Goal: Task Accomplishment & Management: Manage account settings

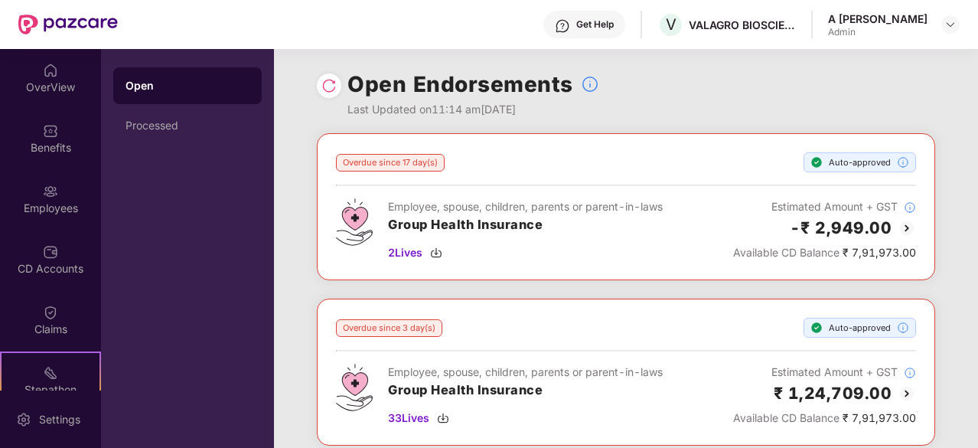
scroll to position [142, 0]
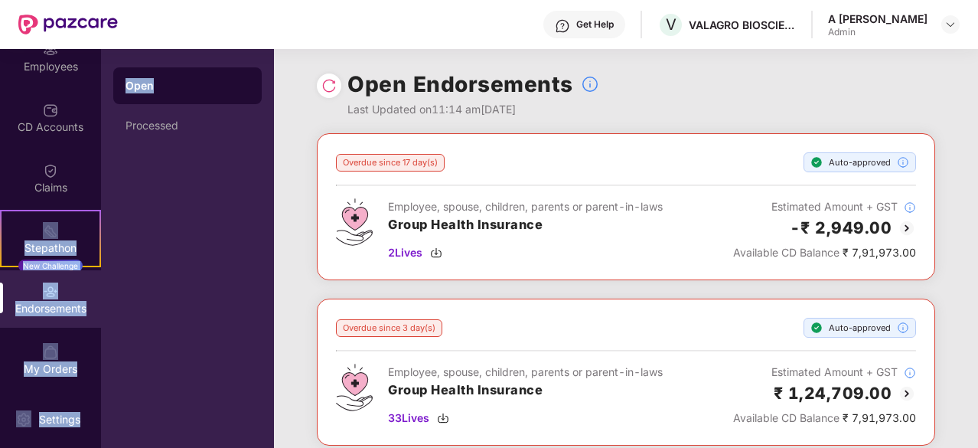
drag, startPoint x: 93, startPoint y: 184, endPoint x: 106, endPoint y: 275, distance: 91.3
click at [107, 275] on div "OverView Benefits Employees CD Accounts Claims Stepathon New Challenge Endorsem…" at bounding box center [137, 248] width 274 height 399
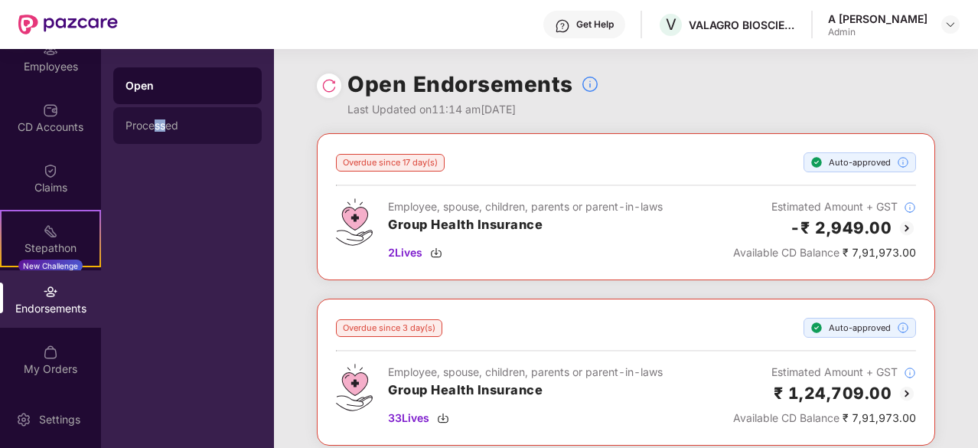
click at [170, 129] on div "Processed" at bounding box center [187, 125] width 124 height 12
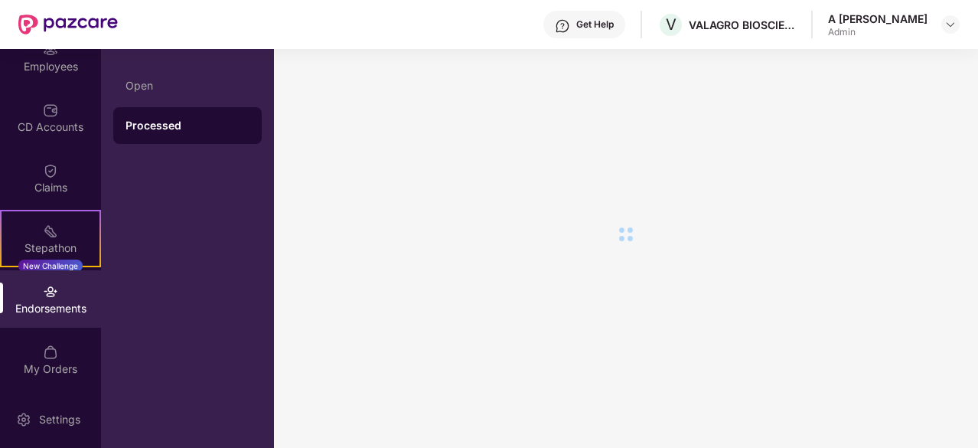
click at [167, 119] on div "Processed" at bounding box center [187, 125] width 124 height 15
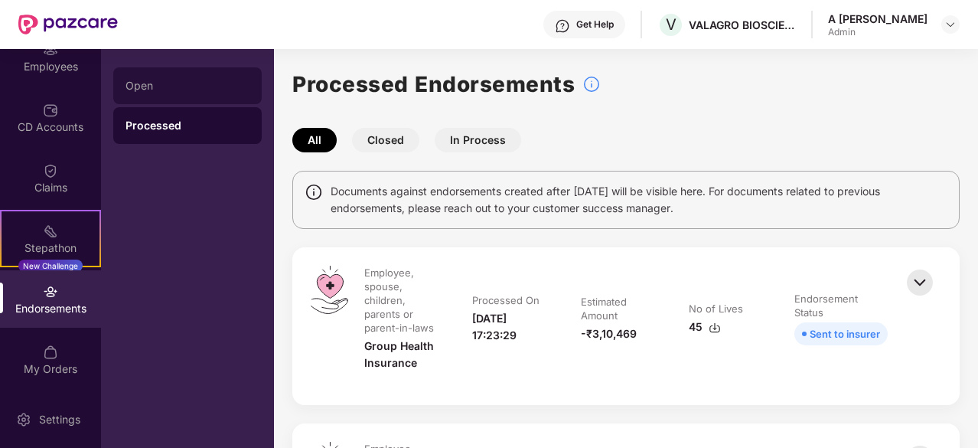
click at [196, 90] on div "Open" at bounding box center [187, 86] width 124 height 12
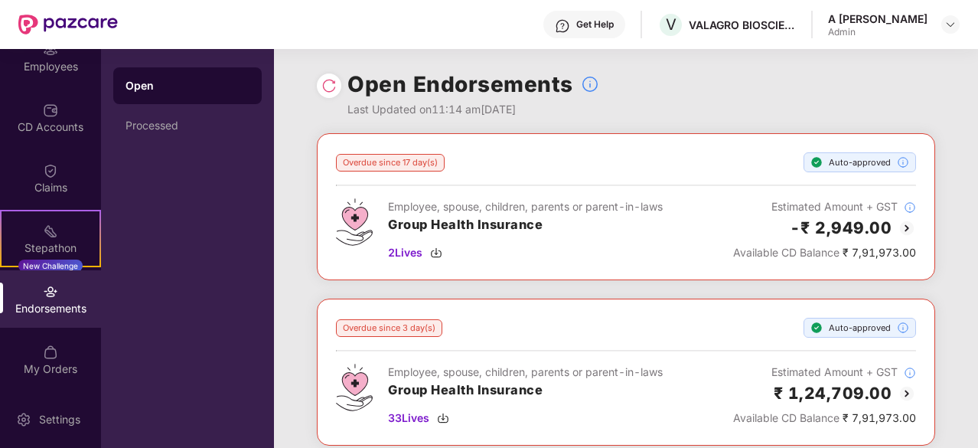
click at [627, 289] on div "Overdue since 17 day(s) Auto-approved Employee, spouse, children, parents or pa…" at bounding box center [626, 299] width 704 height 332
click at [179, 132] on div "Processed" at bounding box center [187, 125] width 148 height 37
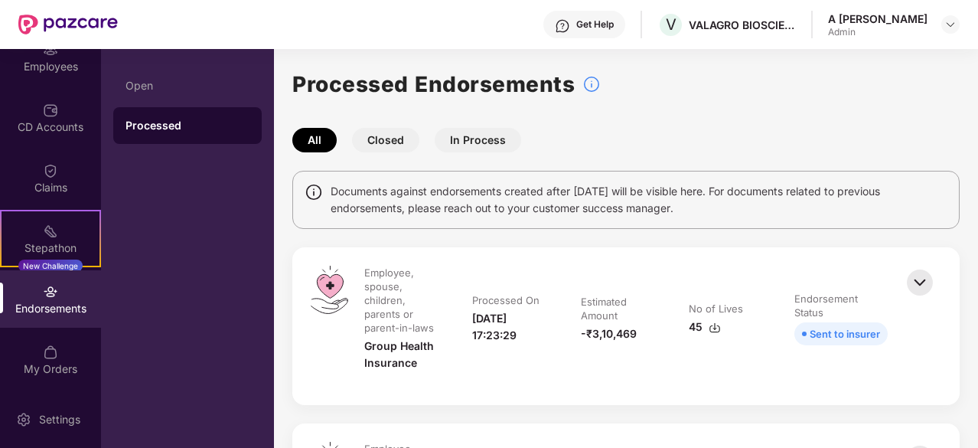
click at [421, 146] on div "All Closed In Process" at bounding box center [625, 140] width 667 height 24
click at [373, 145] on button "Closed" at bounding box center [385, 140] width 67 height 24
click at [384, 146] on button "Closed" at bounding box center [385, 140] width 67 height 24
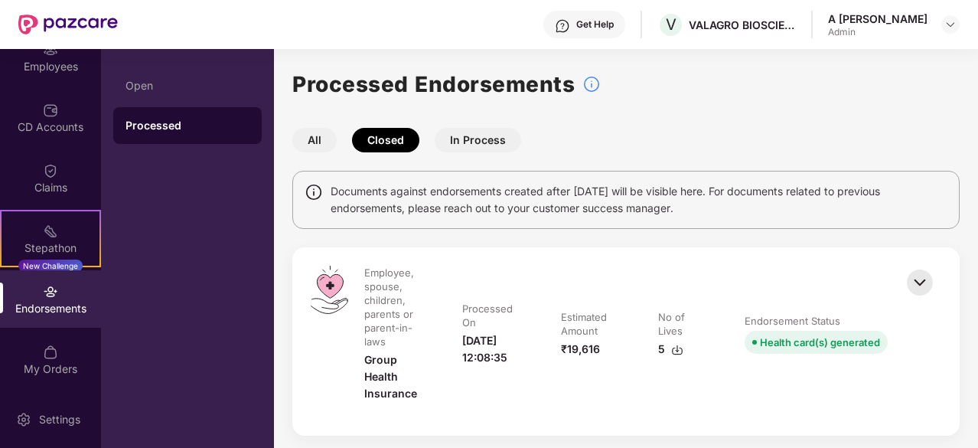
click at [718, 131] on div "All Closed In Process" at bounding box center [625, 140] width 667 height 24
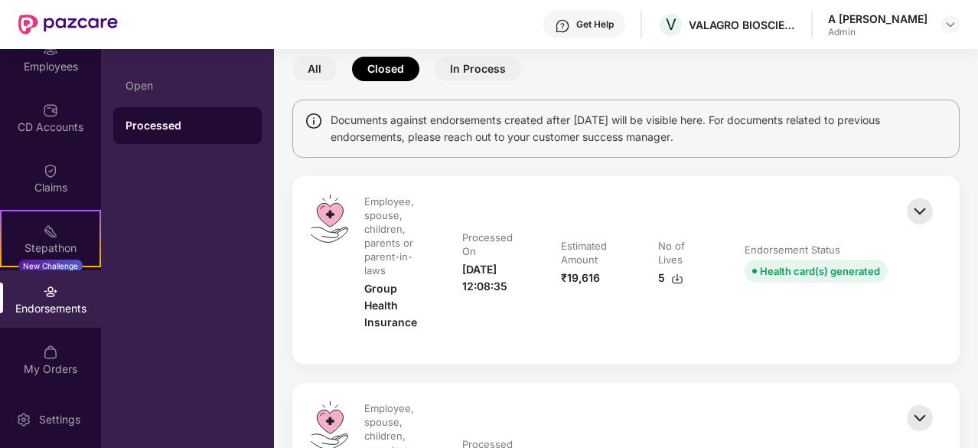
scroll to position [96, 0]
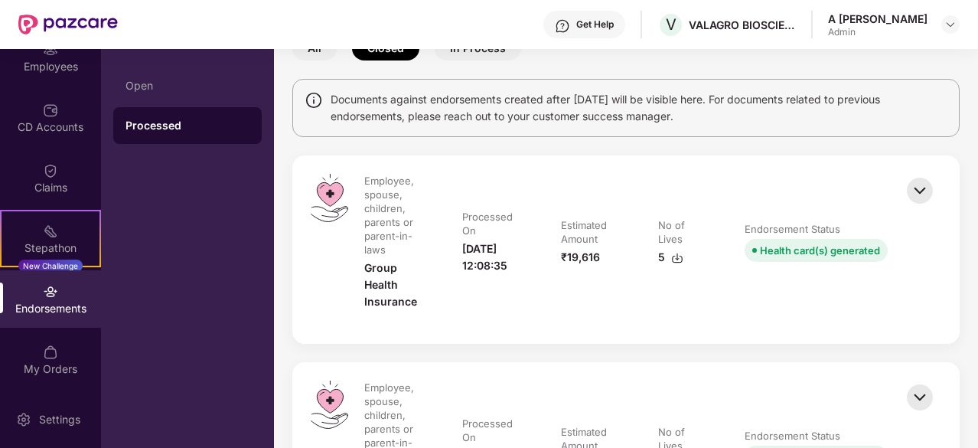
drag, startPoint x: 970, startPoint y: 113, endPoint x: 979, endPoint y: 168, distance: 55.0
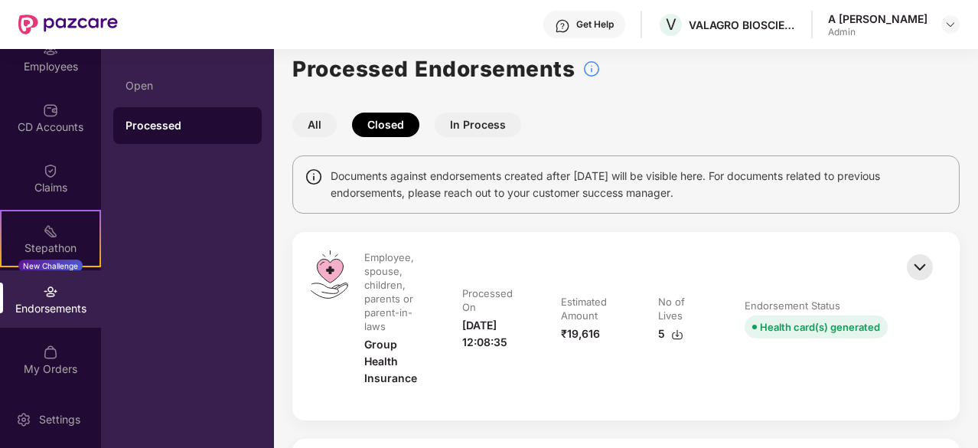
scroll to position [0, 0]
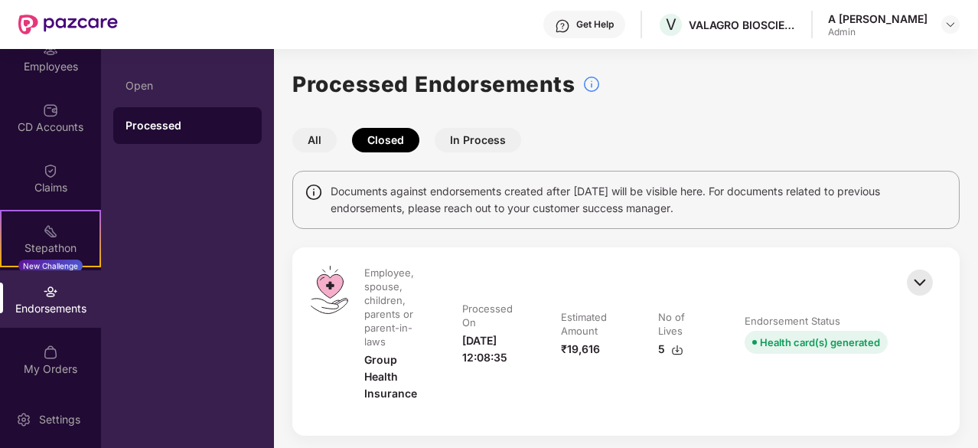
drag, startPoint x: 966, startPoint y: 155, endPoint x: 956, endPoint y: 67, distance: 89.4
click at [950, 97] on div "Processed Endorsements" at bounding box center [625, 84] width 667 height 34
click at [54, 60] on div "Employees" at bounding box center [50, 66] width 101 height 15
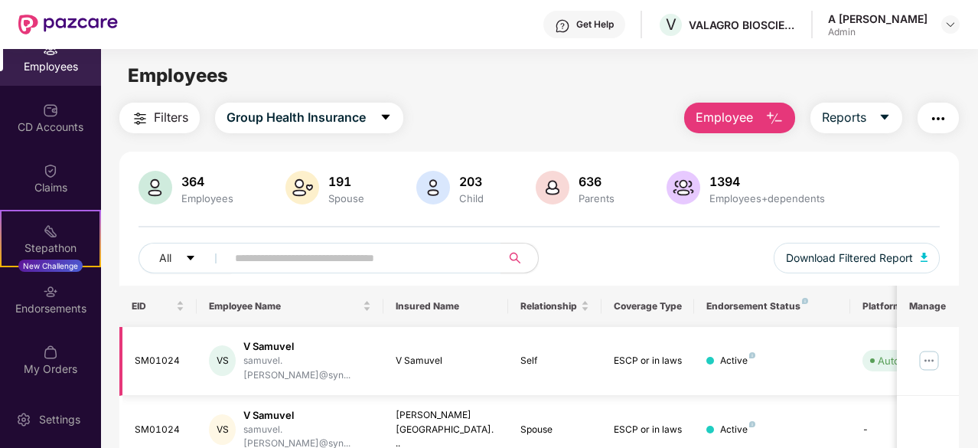
click at [930, 355] on img at bounding box center [929, 360] width 24 height 24
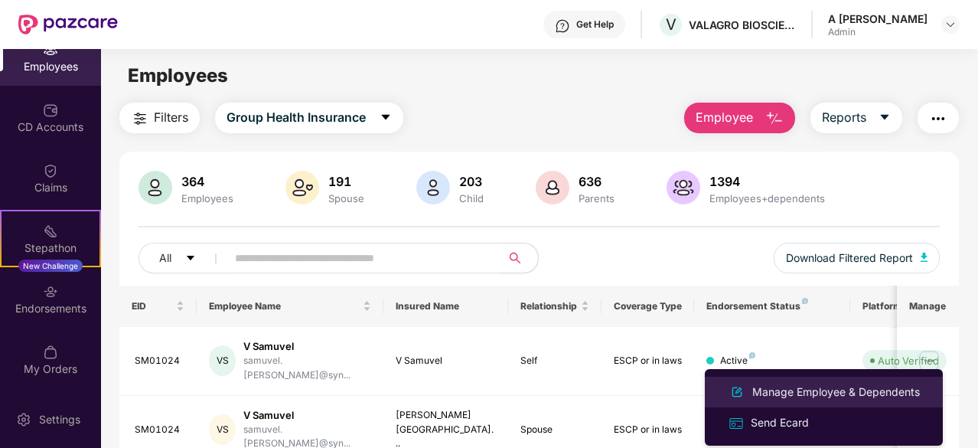
click at [823, 383] on div "Manage Employee & Dependents" at bounding box center [836, 391] width 174 height 17
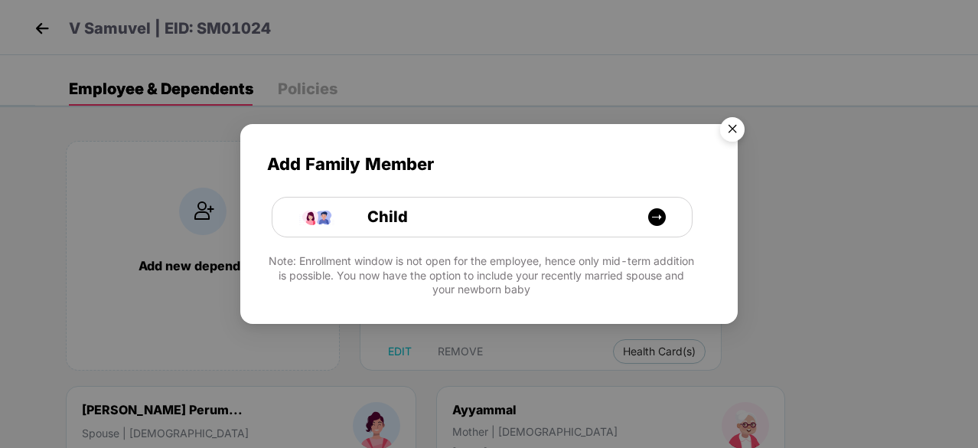
click at [732, 129] on img "Close" at bounding box center [732, 131] width 43 height 43
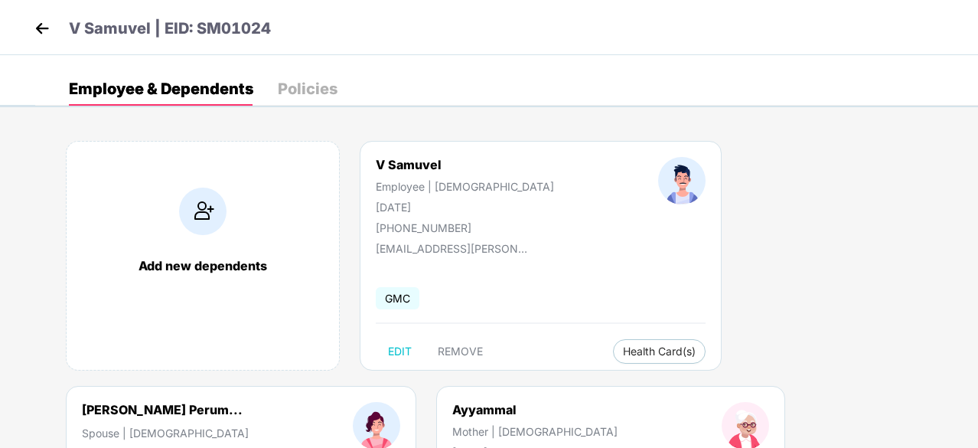
click at [41, 31] on img at bounding box center [42, 28] width 23 height 23
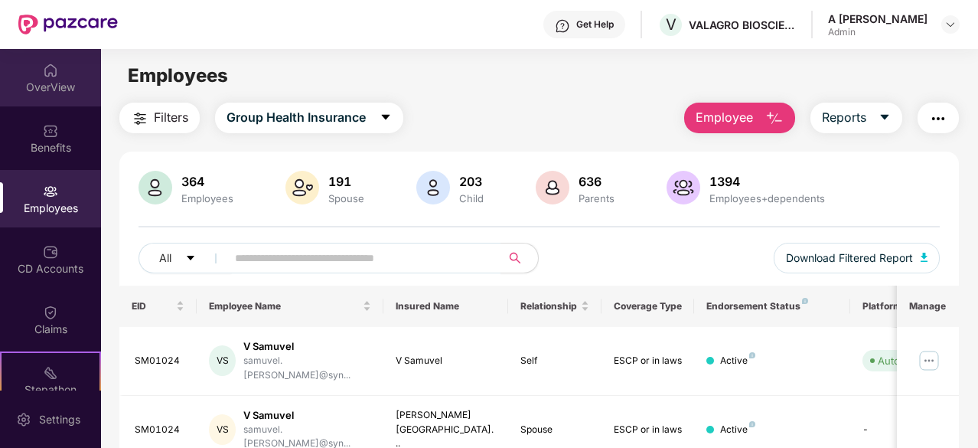
click at [60, 80] on div "OverView" at bounding box center [50, 87] width 101 height 15
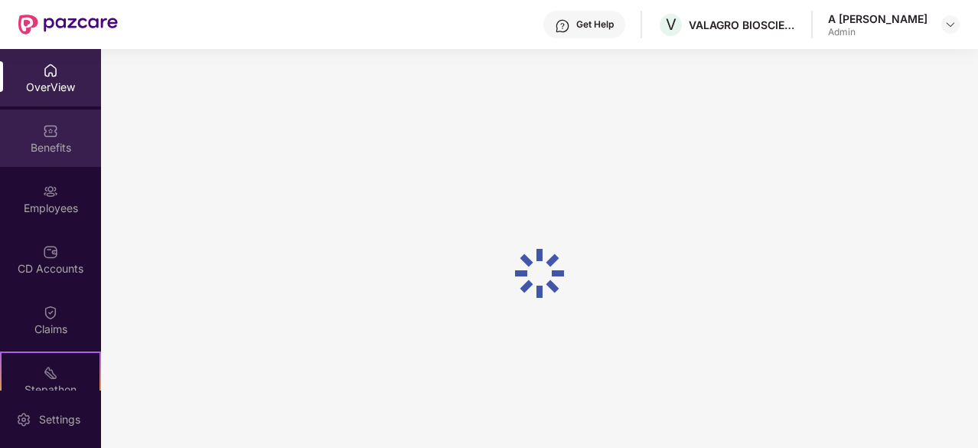
click at [54, 128] on img at bounding box center [50, 130] width 15 height 15
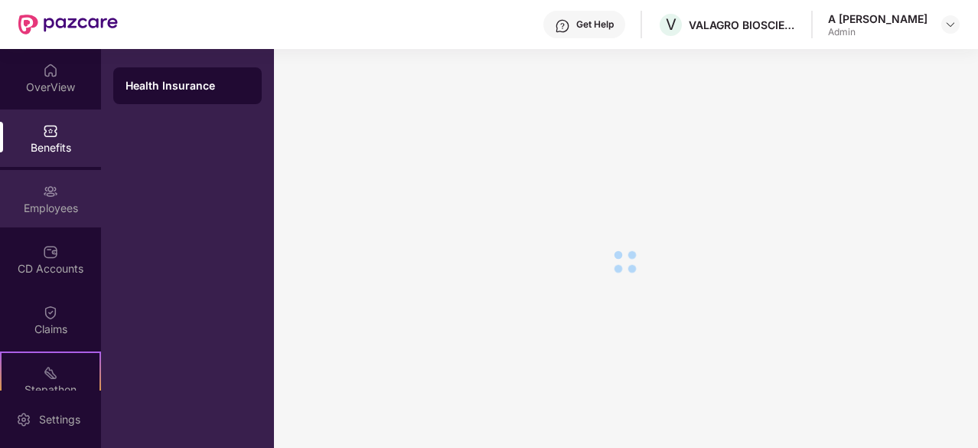
click at [45, 193] on img at bounding box center [50, 191] width 15 height 15
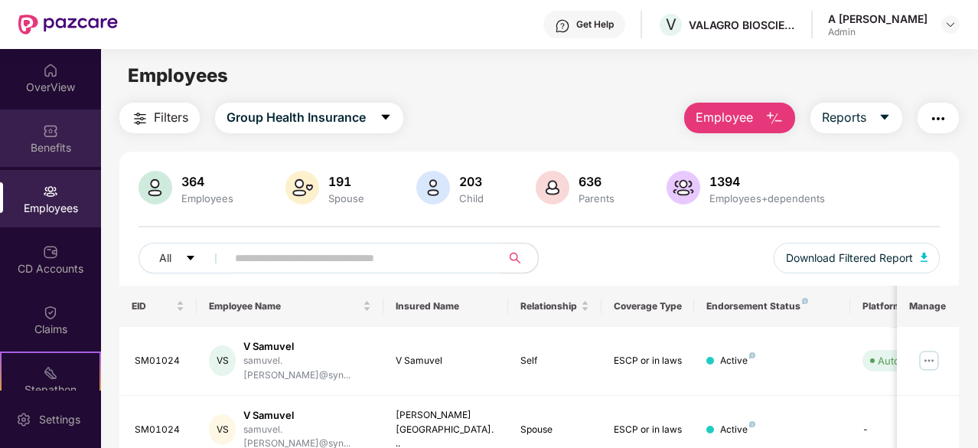
click at [37, 138] on div "Benefits" at bounding box center [50, 137] width 101 height 57
